Goal: Check status: Check status

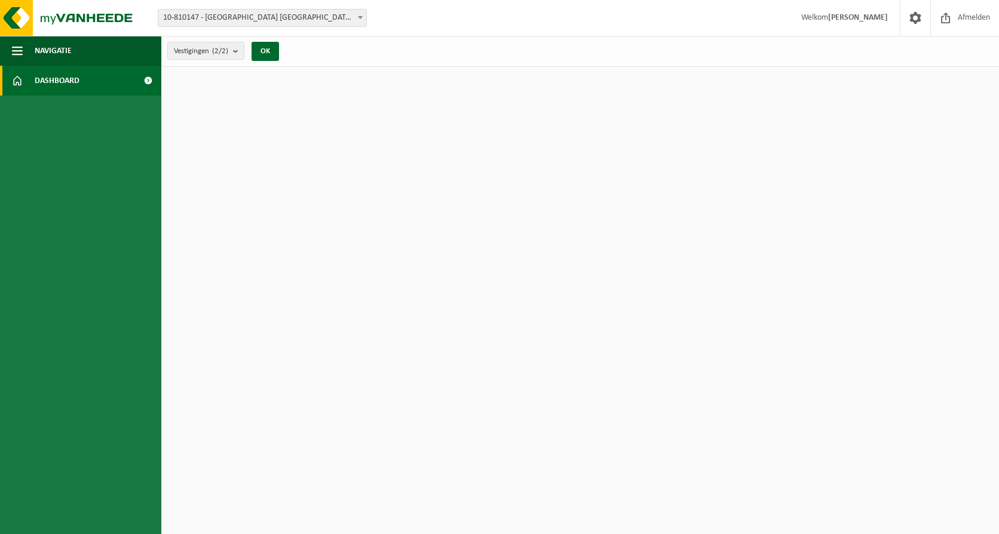
click at [235, 41] on div "Vestigingen (2/2) Alles selecteren Alles deselecteren Actieve selecteren VAN DE…" at bounding box center [226, 51] width 131 height 26
click at [232, 51] on button "Vestigingen (2/2)" at bounding box center [205, 51] width 77 height 18
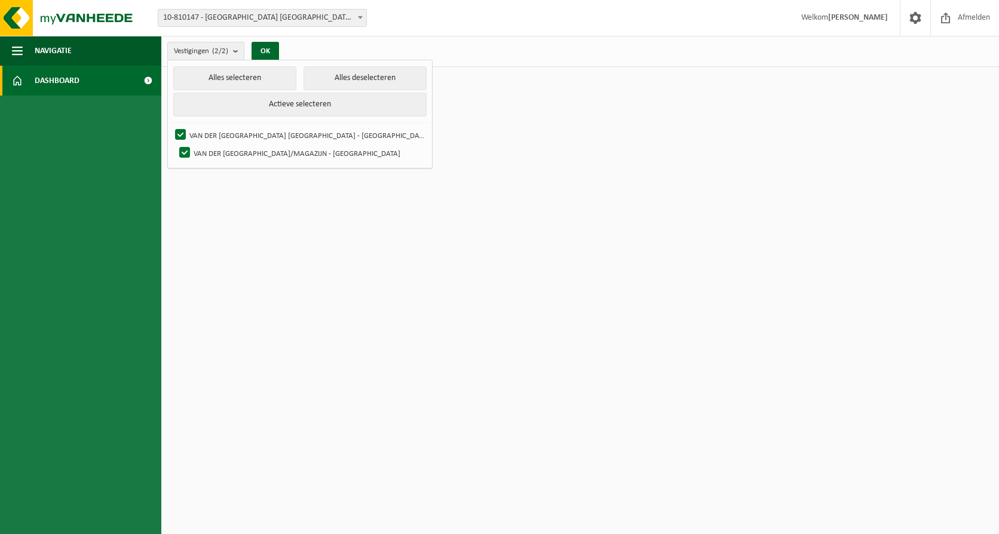
click at [286, 16] on span "10-810147 - [GEOGRAPHIC_DATA] [GEOGRAPHIC_DATA] - [GEOGRAPHIC_DATA]" at bounding box center [262, 18] width 208 height 17
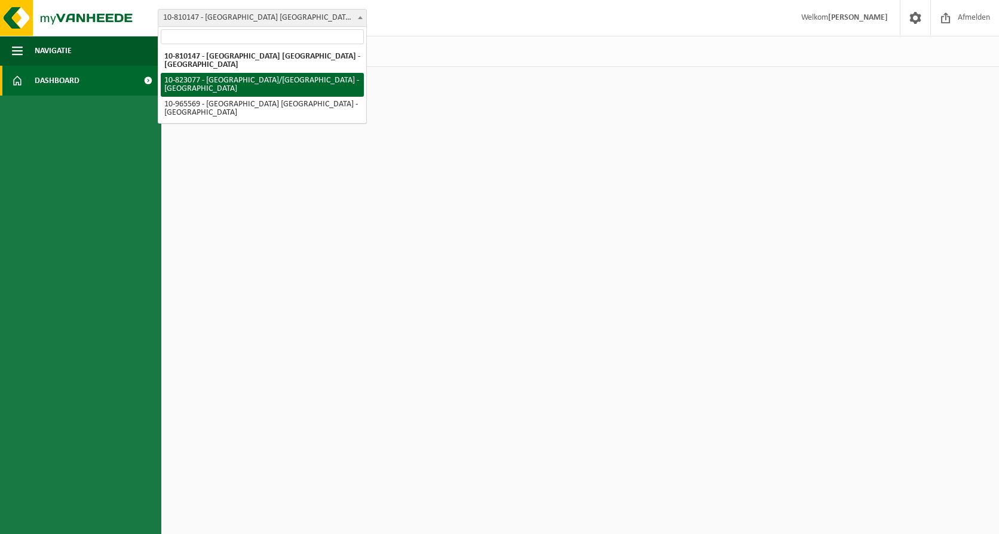
select select "40560"
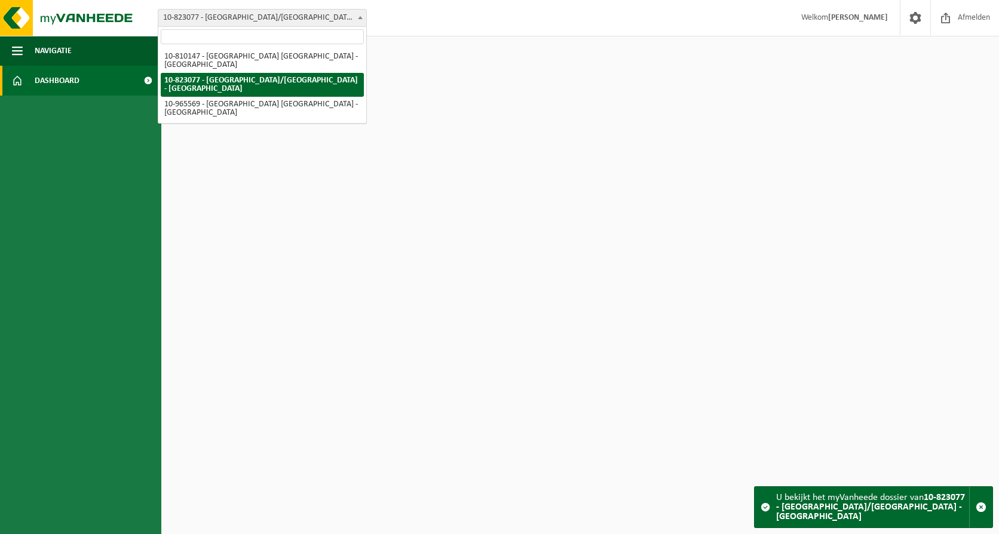
click at [307, 20] on span "10-823077 - [GEOGRAPHIC_DATA]/[GEOGRAPHIC_DATA] - [GEOGRAPHIC_DATA]" at bounding box center [262, 18] width 208 height 17
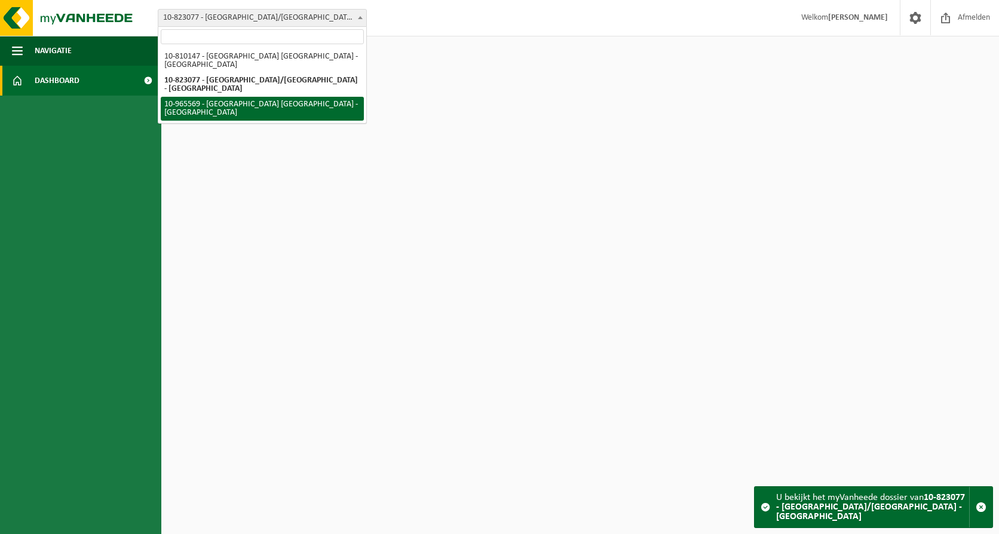
select select "152405"
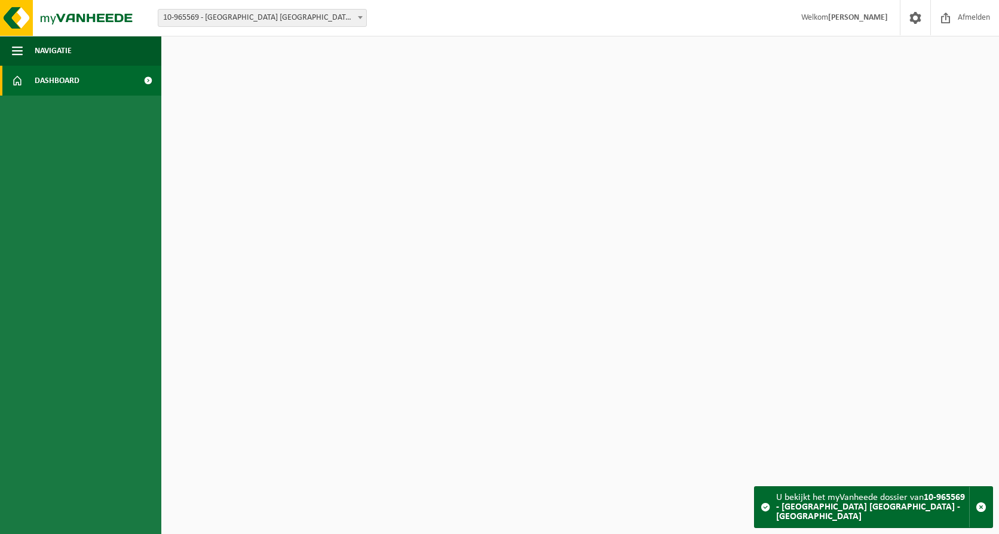
click at [323, 16] on span "10-965569 - [GEOGRAPHIC_DATA] [GEOGRAPHIC_DATA] - [GEOGRAPHIC_DATA]" at bounding box center [262, 18] width 208 height 17
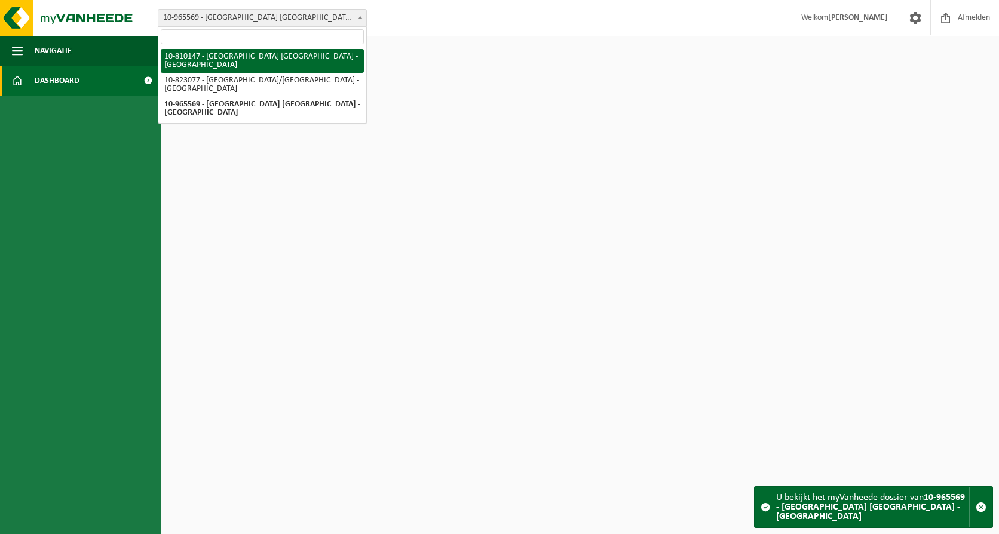
select select "36596"
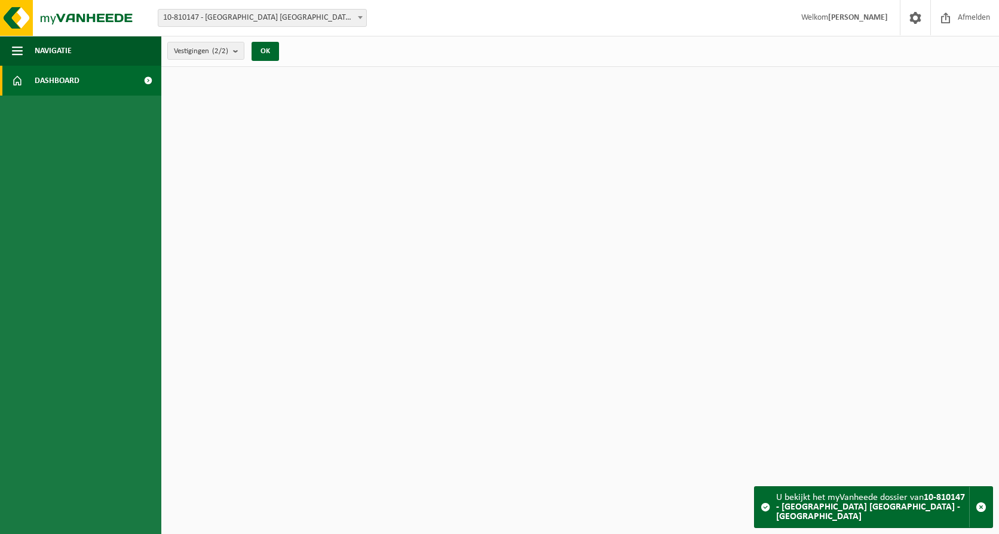
click at [861, 27] on span "Welkom GINO MARTIN" at bounding box center [844, 17] width 111 height 35
click at [951, 24] on span at bounding box center [946, 17] width 18 height 35
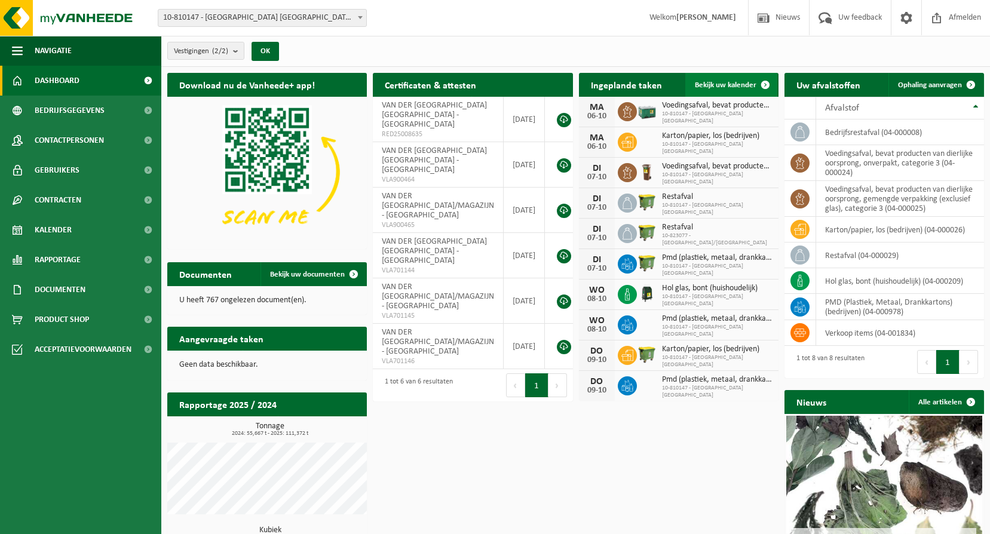
click at [728, 91] on link "Bekijk uw kalender" at bounding box center [731, 85] width 92 height 24
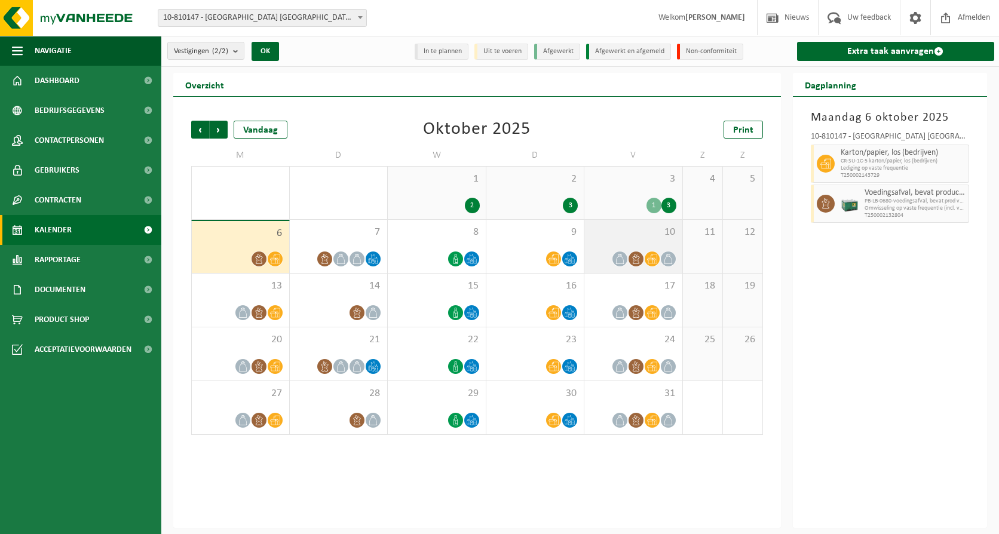
click at [620, 249] on div "10" at bounding box center [633, 246] width 98 height 53
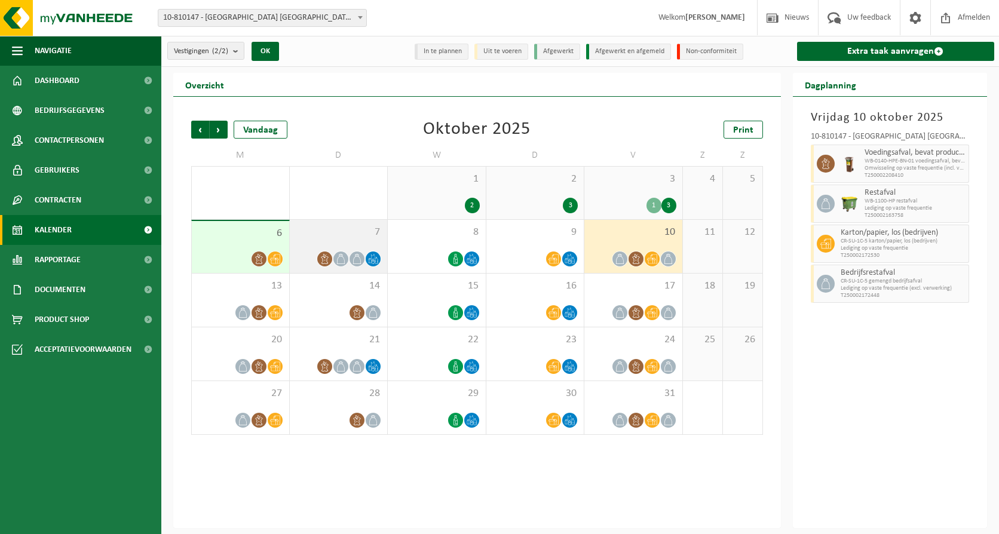
click at [318, 237] on span "7" at bounding box center [339, 232] width 86 height 13
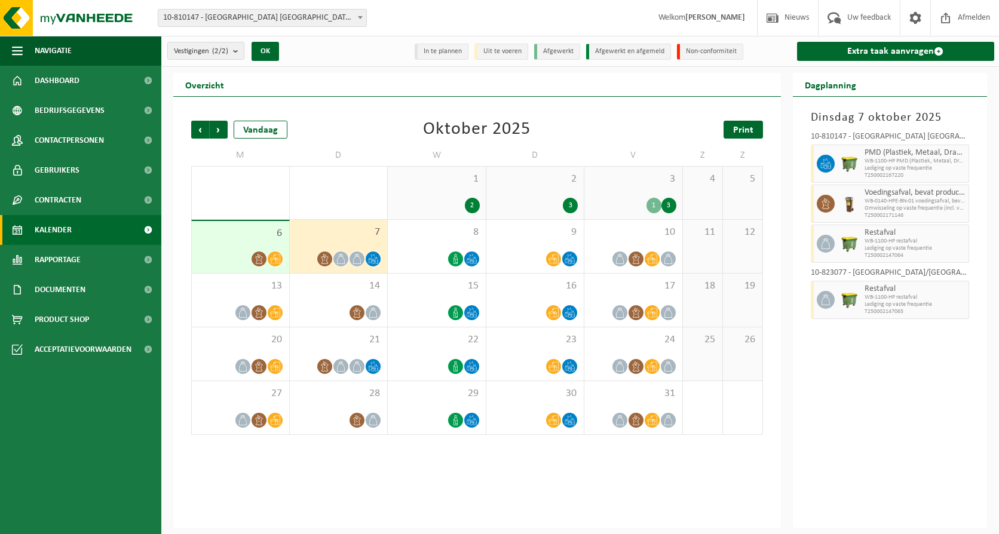
click at [743, 133] on span "Print" at bounding box center [743, 130] width 20 height 10
